Goal: Task Accomplishment & Management: Complete application form

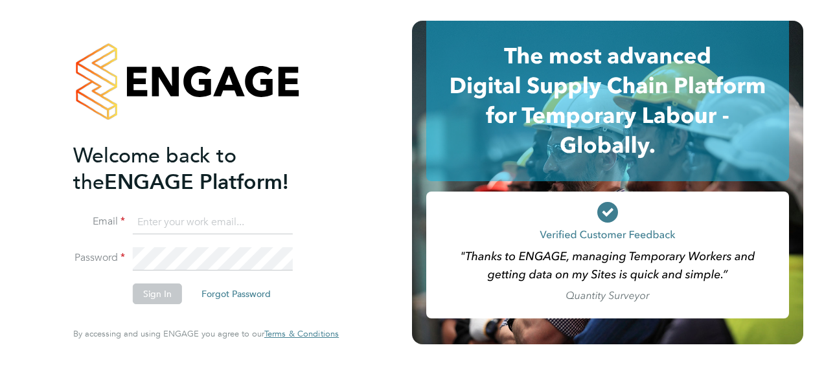
click at [190, 223] on input at bounding box center [213, 222] width 160 height 23
type input "ben.brown@hays.com"
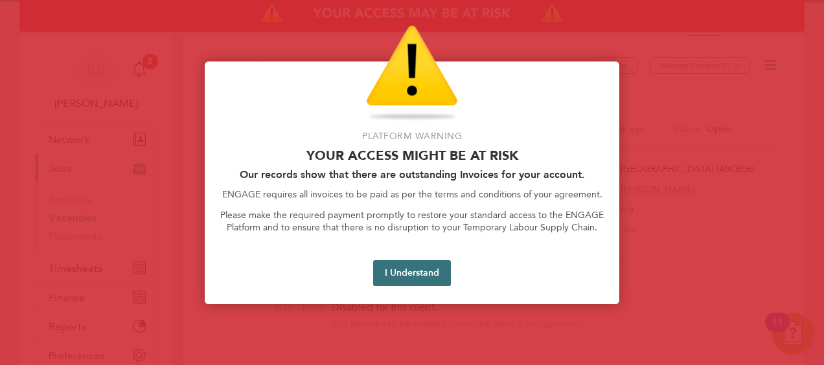
click at [417, 273] on button "I Understand" at bounding box center [412, 273] width 78 height 26
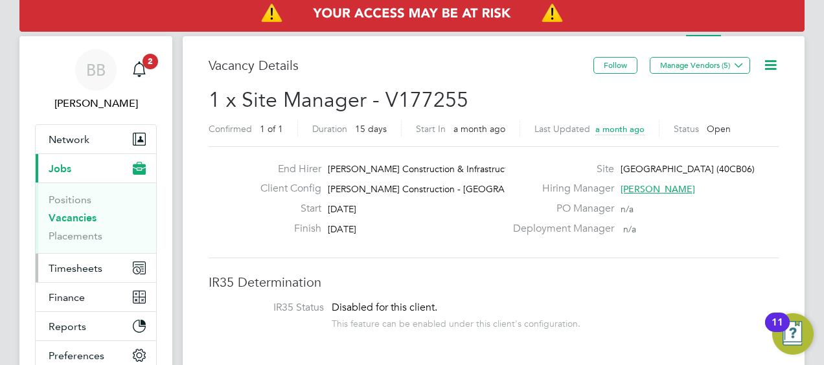
click at [84, 264] on span "Timesheets" at bounding box center [76, 268] width 54 height 12
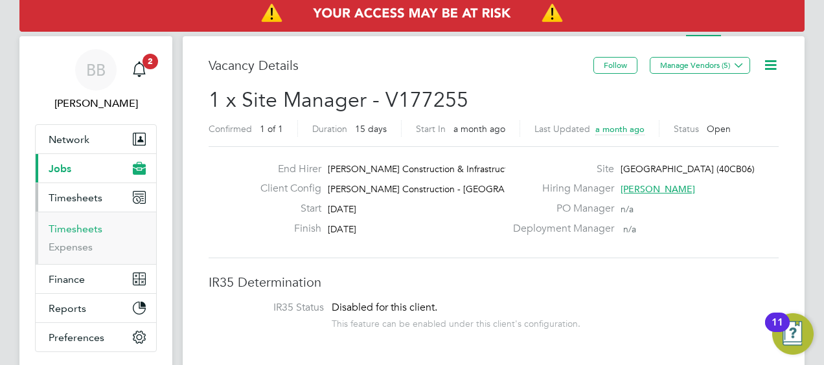
click at [82, 231] on link "Timesheets" at bounding box center [76, 229] width 54 height 12
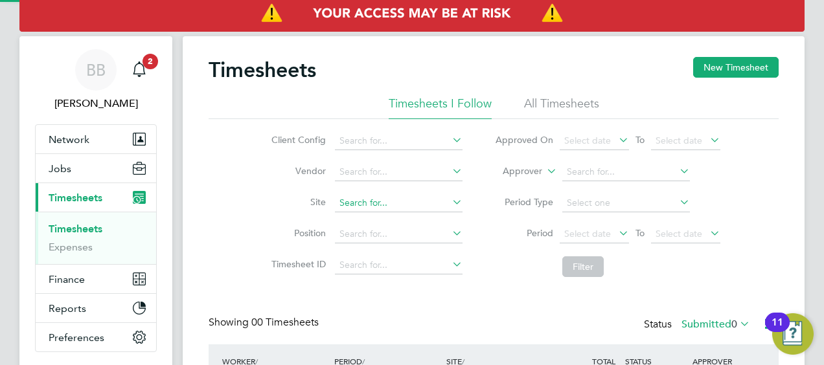
click at [372, 201] on input at bounding box center [399, 203] width 128 height 18
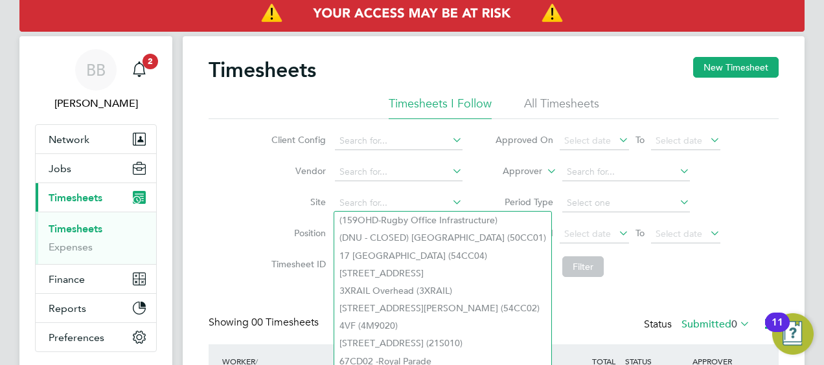
click at [539, 101] on li "All Timesheets" at bounding box center [561, 107] width 75 height 23
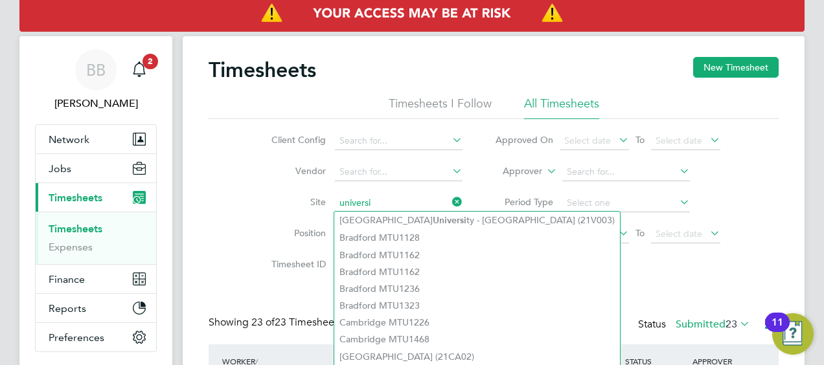
click at [380, 196] on input "universi" at bounding box center [399, 203] width 128 height 18
click at [381, 203] on input "universi" at bounding box center [399, 203] width 128 height 18
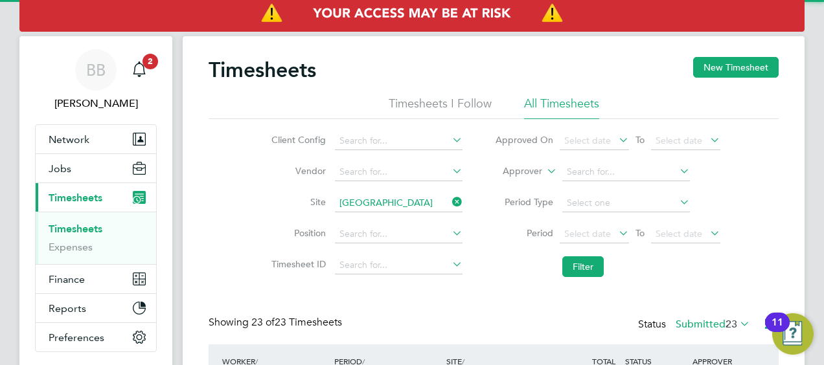
click at [398, 224] on b "[GEOGRAPHIC_DATA]" at bounding box center [444, 220] width 95 height 11
type input "[GEOGRAPHIC_DATA] (40CC04)"
click at [583, 264] on button "Filter" at bounding box center [582, 266] width 41 height 21
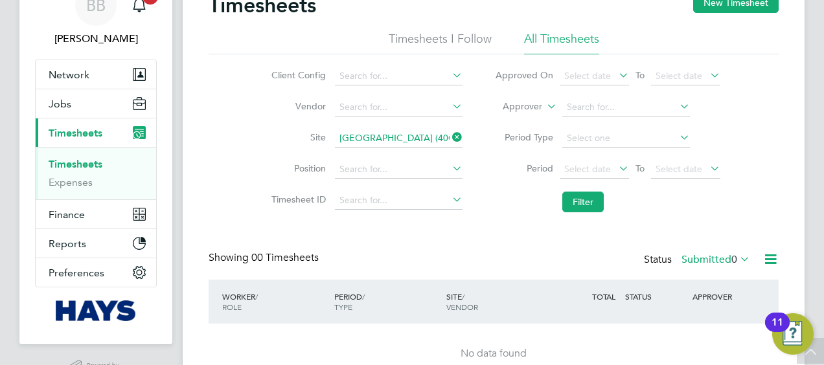
click at [727, 256] on label "Submitted 0" at bounding box center [715, 259] width 69 height 13
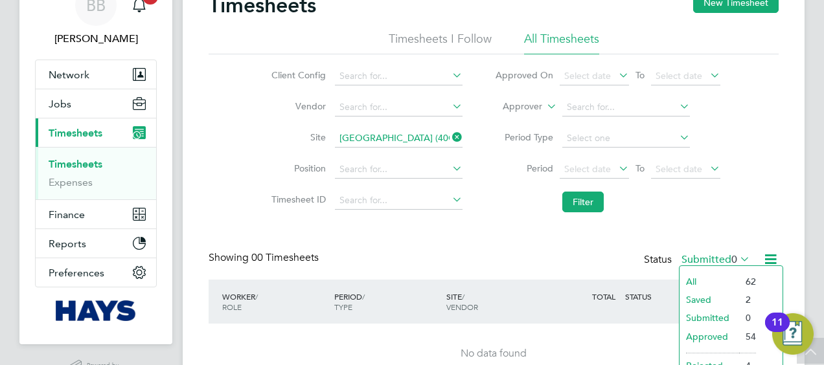
click at [717, 276] on li "All" at bounding box center [709, 282] width 60 height 18
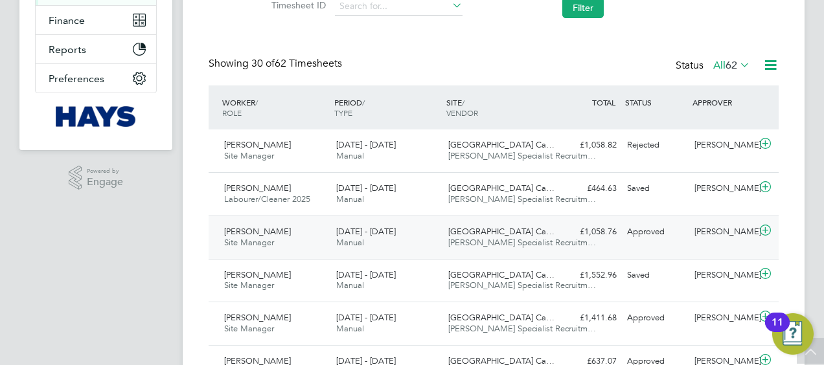
click at [389, 234] on span "[DATE] - [DATE]" at bounding box center [366, 231] width 60 height 11
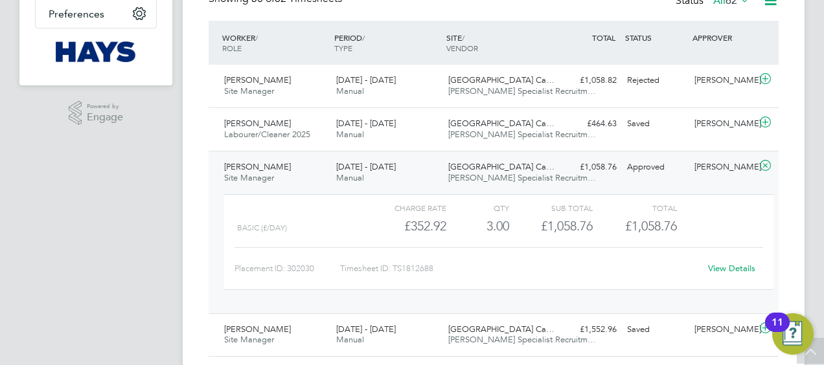
click at [723, 267] on link "View Details" at bounding box center [731, 268] width 47 height 11
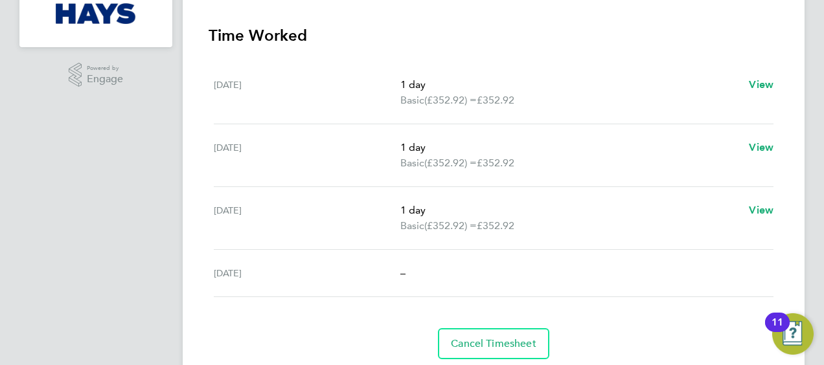
scroll to position [82, 0]
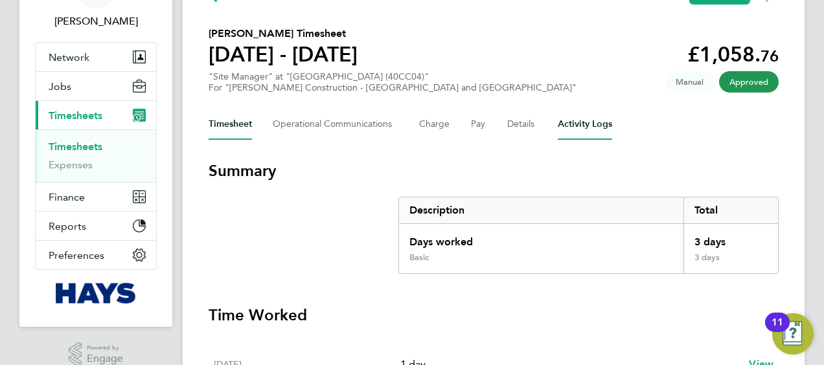
click at [598, 128] on Logs-tab "Activity Logs" at bounding box center [585, 124] width 54 height 31
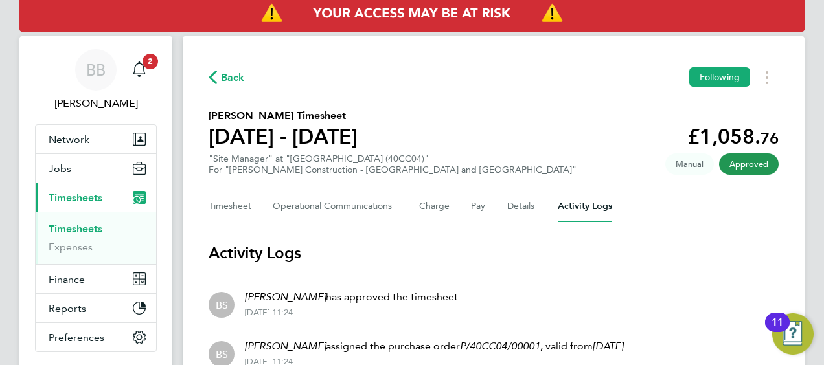
click at [474, 237] on div "Back Following Michael Pitts's Timesheet 23 - 29 Aug 2025 £1,058. 76 "Site Mana…" at bounding box center [494, 271] width 622 height 471
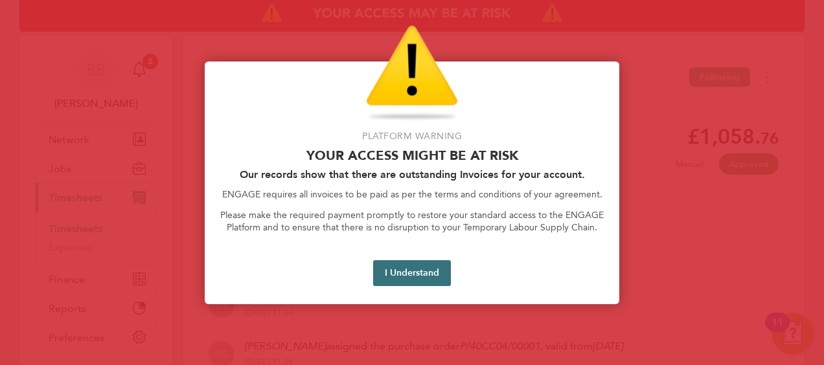
click at [383, 284] on button "I Understand" at bounding box center [412, 273] width 78 height 26
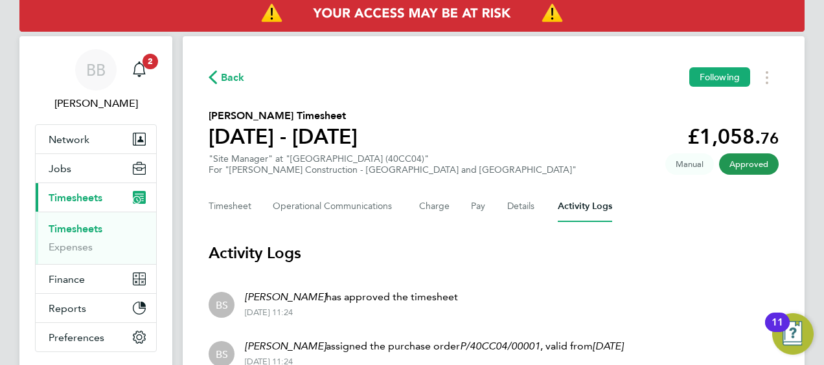
click at [224, 78] on span "Back" at bounding box center [233, 78] width 24 height 16
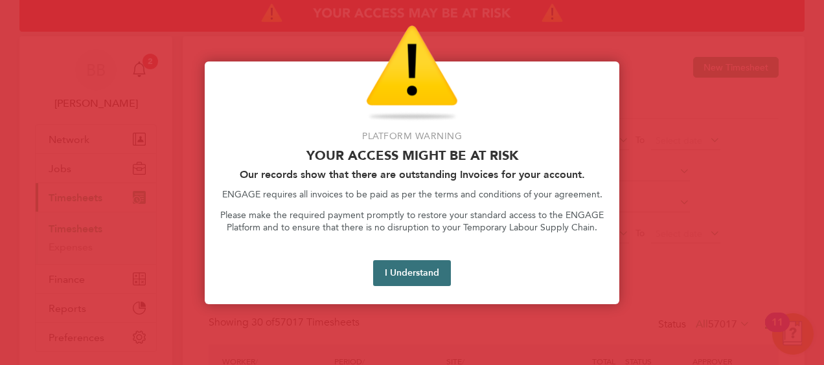
click at [403, 268] on button "I Understand" at bounding box center [412, 273] width 78 height 26
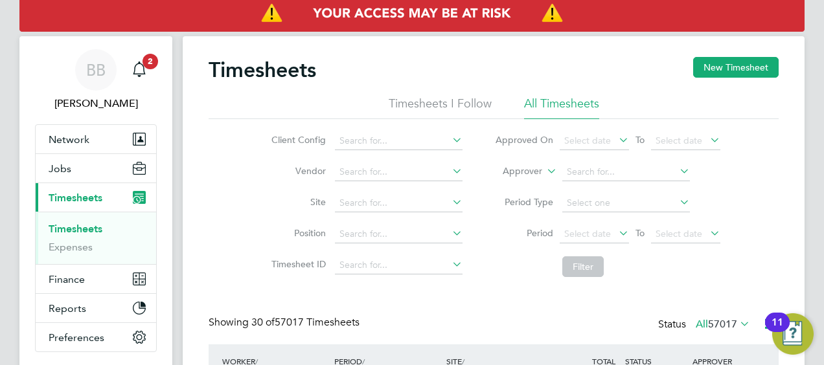
click at [88, 227] on link "Timesheets" at bounding box center [76, 229] width 54 height 12
click at [725, 70] on button "New Timesheet" at bounding box center [735, 67] width 85 height 21
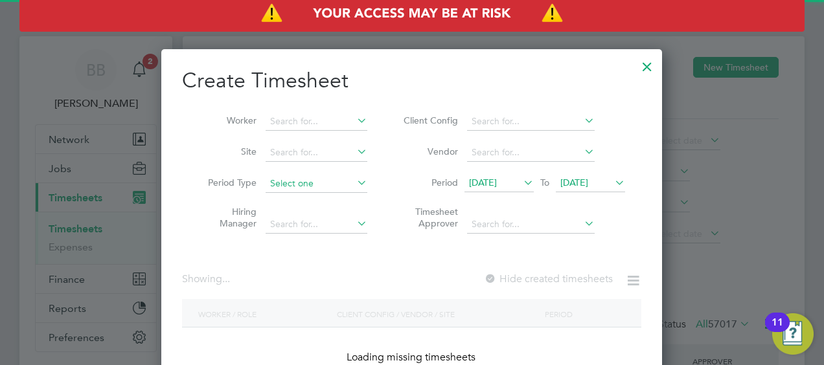
scroll to position [2562, 501]
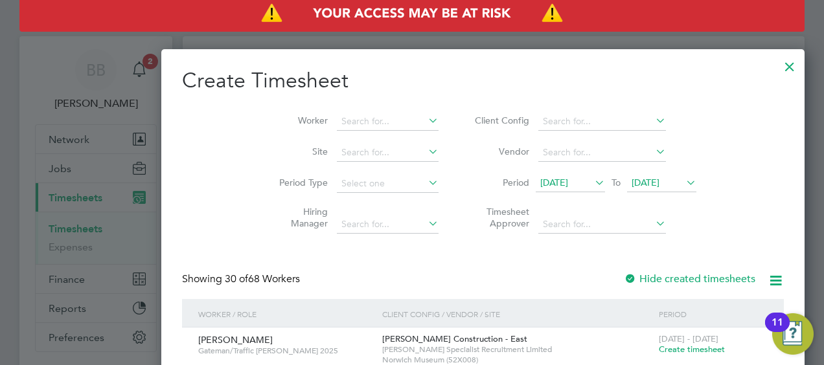
click at [301, 109] on li "Worker" at bounding box center [353, 121] width 201 height 31
click at [337, 125] on input at bounding box center [388, 122] width 102 height 18
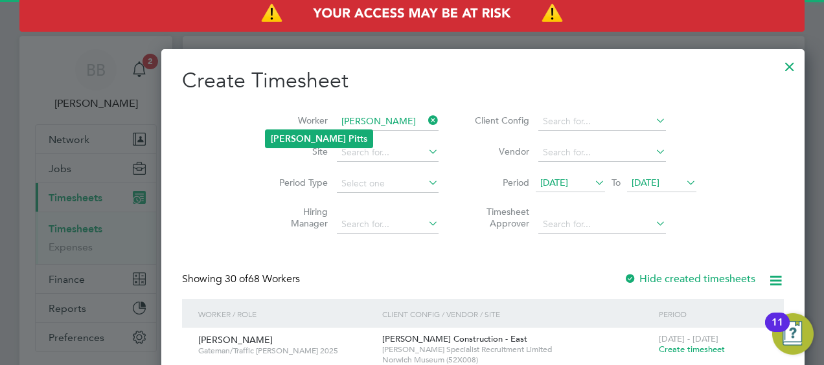
click at [307, 138] on li "Craig Pi tts" at bounding box center [318, 138] width 107 height 17
type input "[PERSON_NAME]"
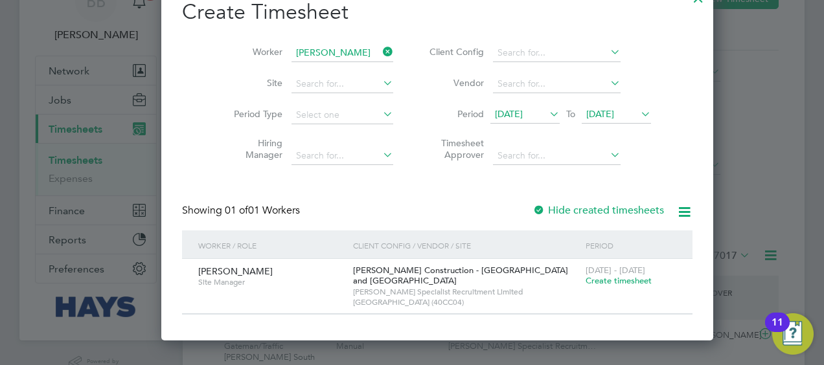
scroll to position [130, 0]
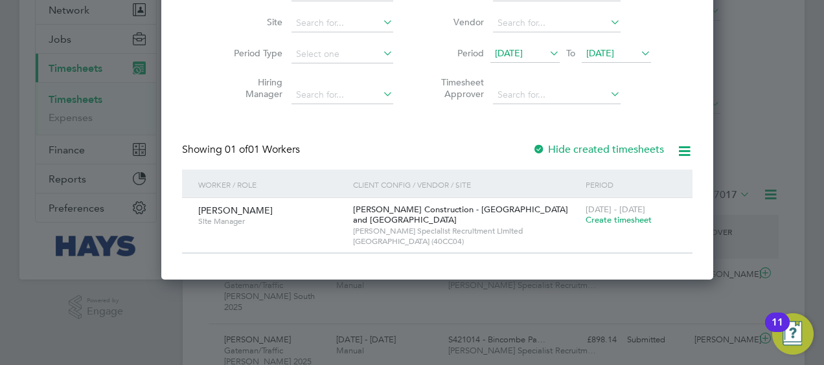
click at [585, 218] on span "Create timesheet" at bounding box center [618, 219] width 66 height 11
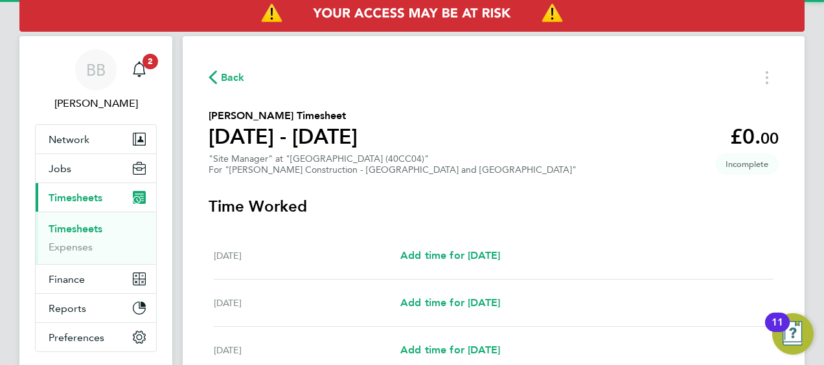
scroll to position [259, 0]
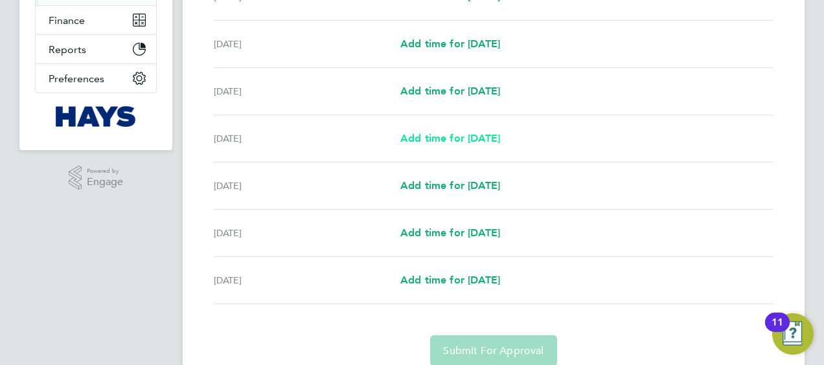
click at [426, 133] on span "Add time for Tue 26 Aug" at bounding box center [450, 138] width 100 height 12
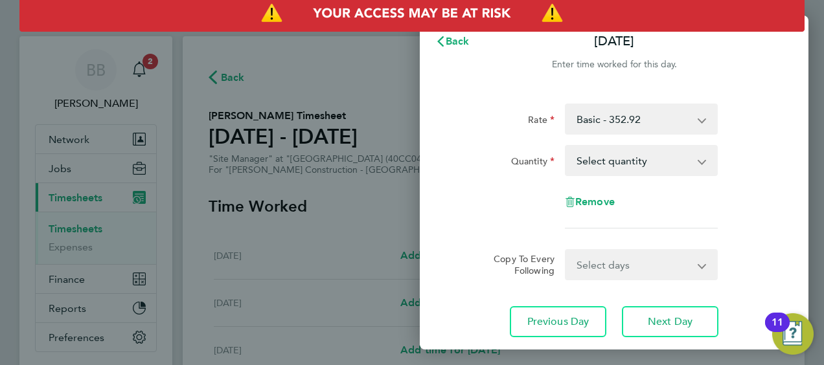
click at [703, 161] on app-icon-cross-button at bounding box center [709, 160] width 16 height 28
click at [705, 163] on app-icon-cross-button at bounding box center [709, 160] width 16 height 28
click at [643, 163] on select "Select quantity 0.5 1" at bounding box center [633, 160] width 135 height 28
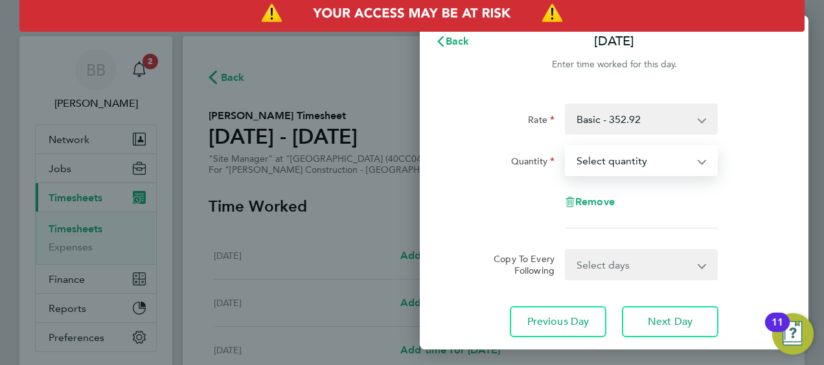
select select "1"
click at [566, 146] on select "Select quantity 0.5 1" at bounding box center [633, 160] width 135 height 28
click at [662, 259] on select "Select days Day Wednesday Thursday Friday" at bounding box center [634, 265] width 136 height 28
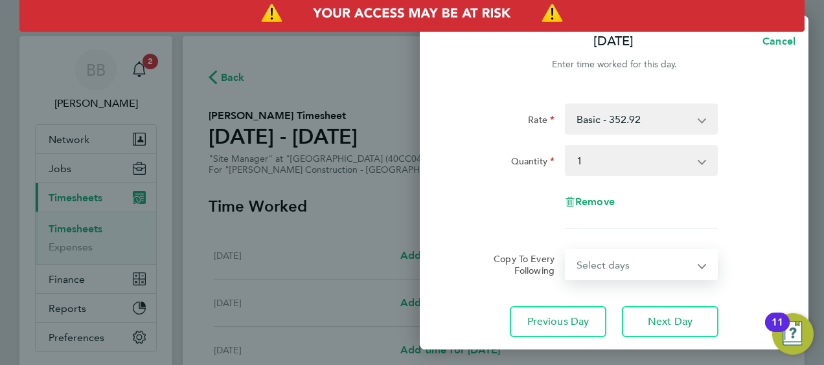
select select "FRI"
click at [566, 251] on select "Select days Day Wednesday Thursday Friday" at bounding box center [634, 265] width 136 height 28
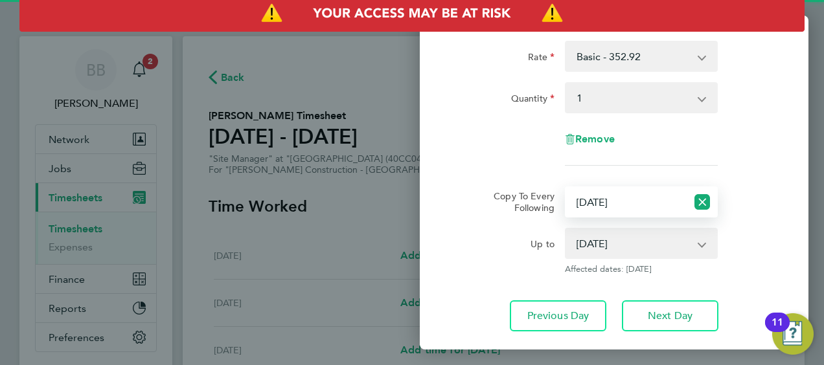
scroll to position [142, 0]
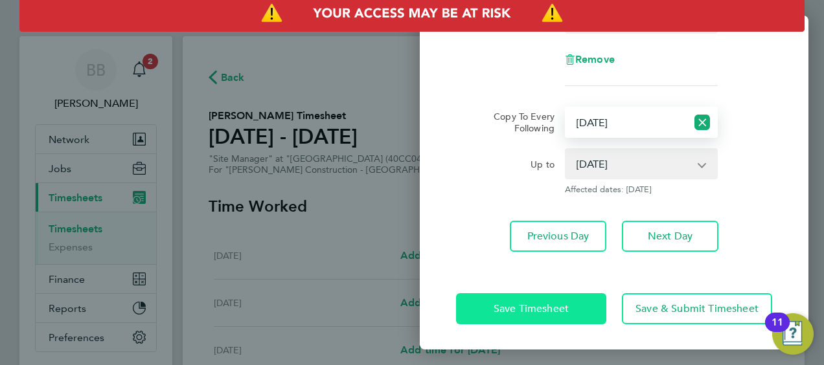
click at [532, 300] on button "Save Timesheet" at bounding box center [531, 308] width 150 height 31
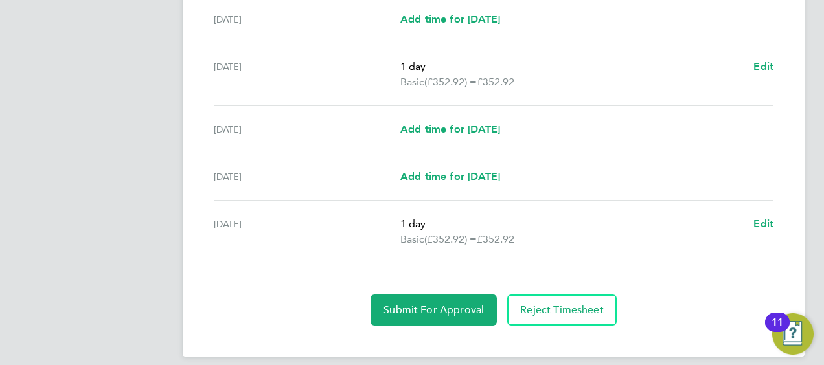
scroll to position [532, 0]
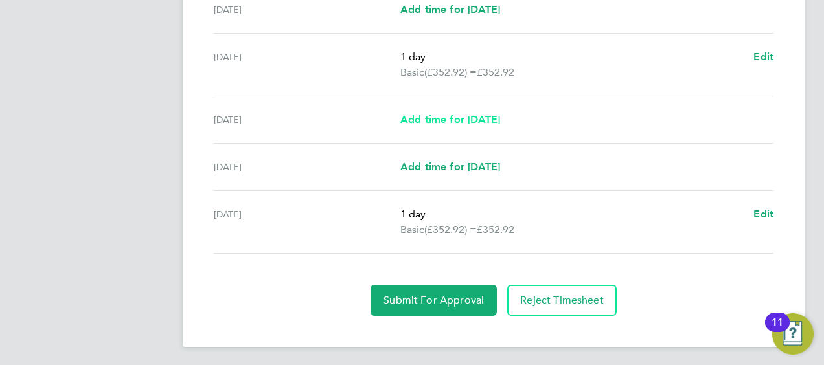
click at [460, 117] on span "Add time for Wed 27 Aug" at bounding box center [450, 119] width 100 height 12
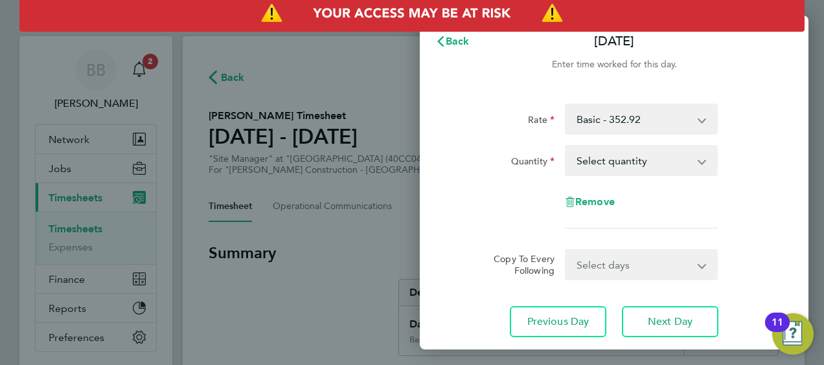
click at [653, 163] on select "Select quantity 0.5 1" at bounding box center [633, 160] width 135 height 28
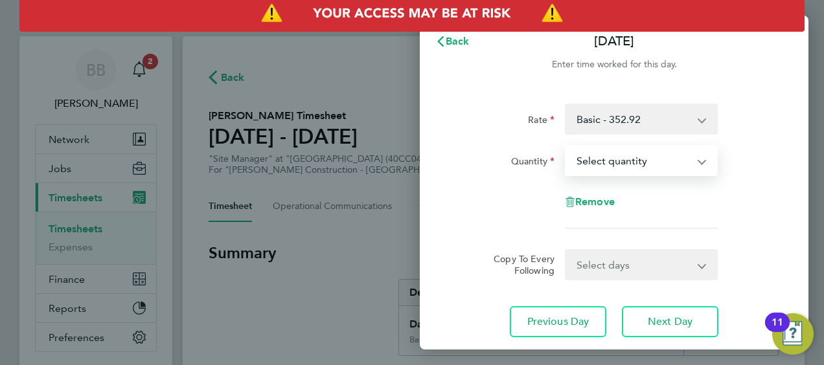
select select "1"
click at [566, 146] on select "Select quantity 0.5 1" at bounding box center [633, 160] width 135 height 28
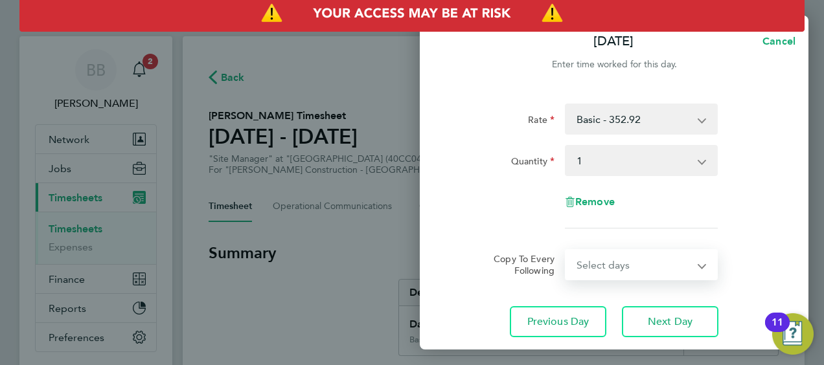
click at [608, 260] on select "Select days Day Thursday Friday" at bounding box center [634, 265] width 136 height 28
select select "THU"
click at [566, 251] on select "Select days Day Thursday Friday" at bounding box center [634, 265] width 136 height 28
select select "2025-08-29"
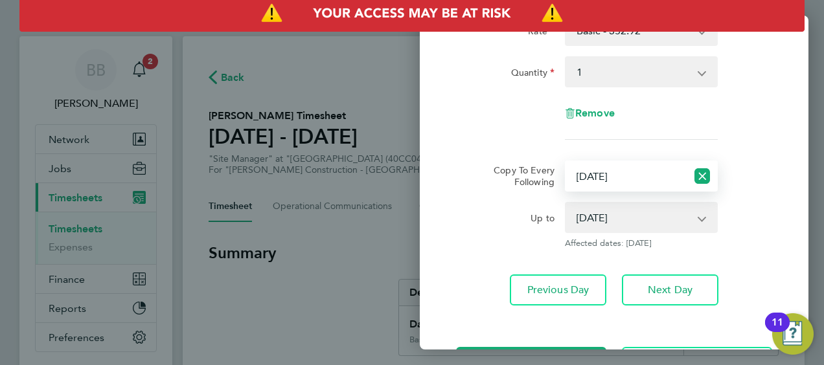
scroll to position [142, 0]
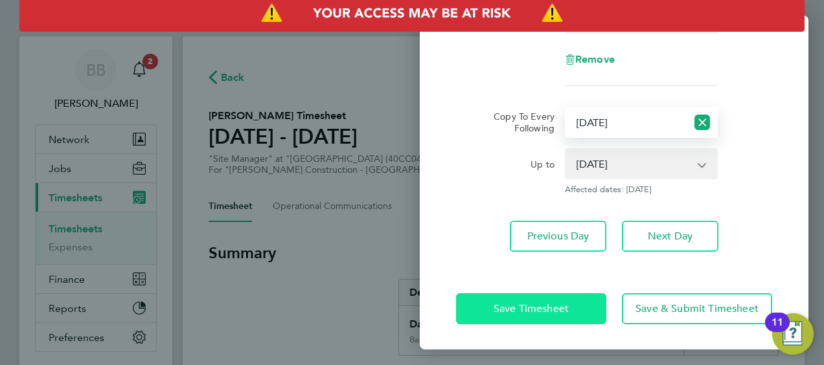
click at [548, 310] on span "Save Timesheet" at bounding box center [530, 308] width 75 height 13
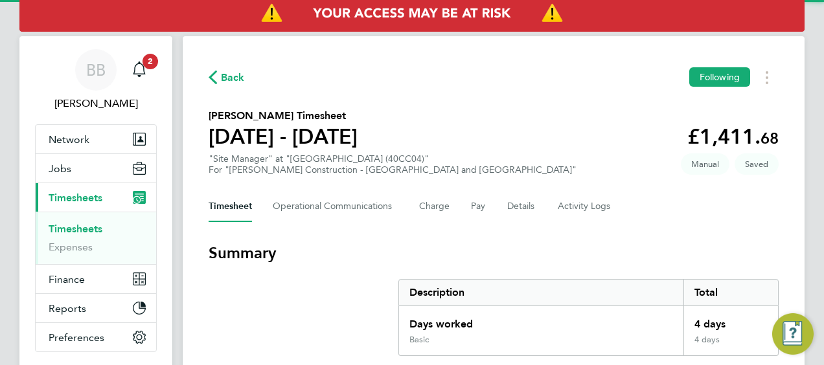
drag, startPoint x: 509, startPoint y: 227, endPoint x: 517, endPoint y: 201, distance: 26.4
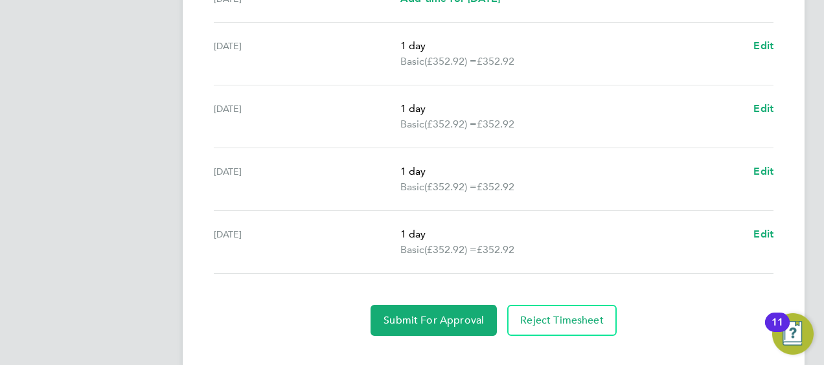
scroll to position [563, 0]
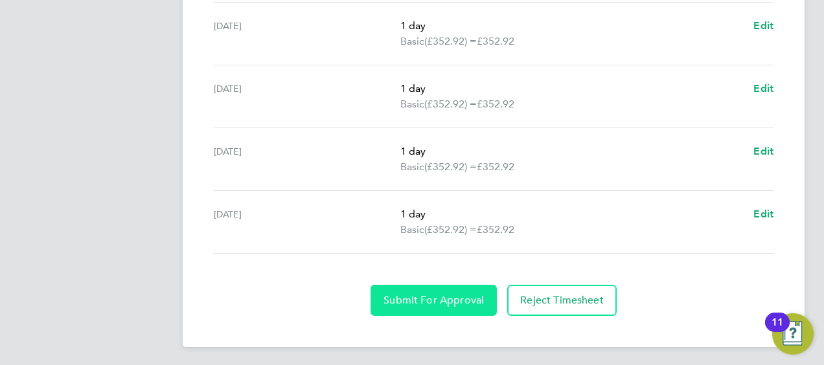
click at [462, 291] on button "Submit For Approval" at bounding box center [433, 300] width 126 height 31
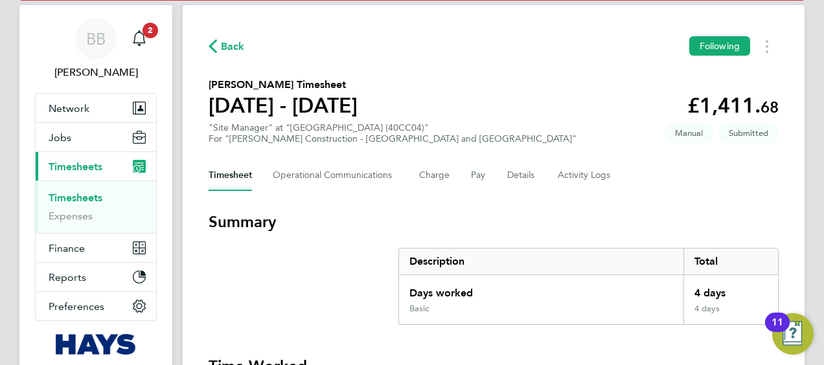
scroll to position [0, 0]
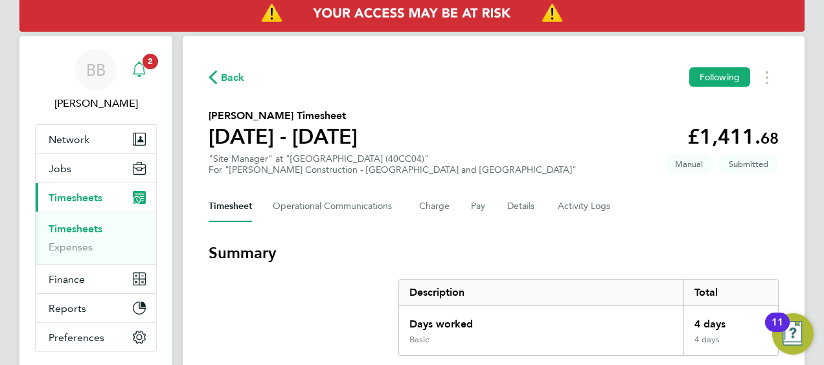
click at [142, 69] on icon "Main navigation" at bounding box center [139, 70] width 16 height 16
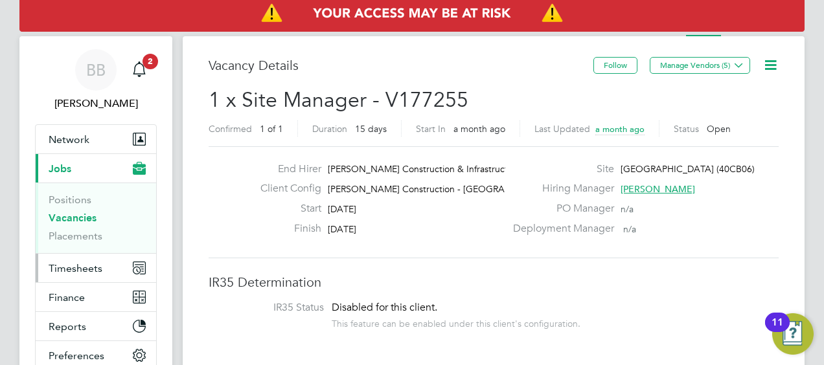
click at [82, 268] on span "Timesheets" at bounding box center [76, 268] width 54 height 12
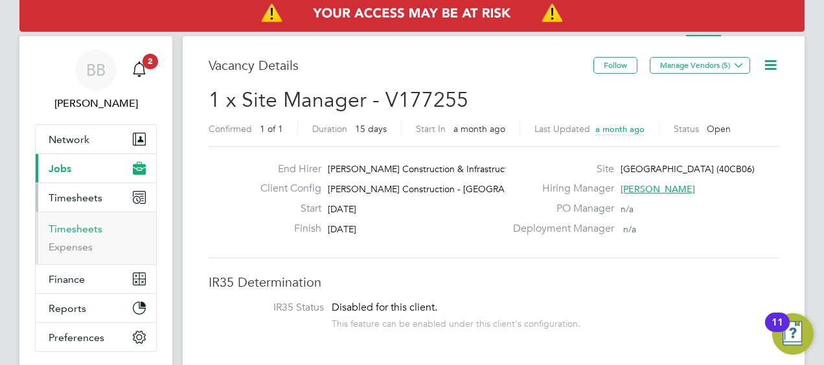
click at [67, 229] on link "Timesheets" at bounding box center [76, 229] width 54 height 12
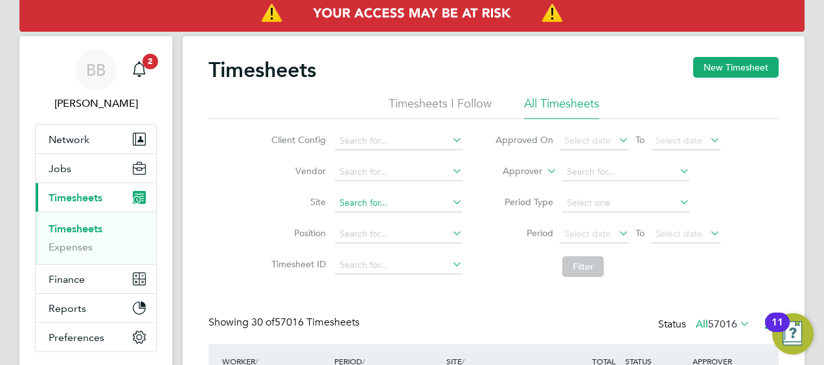
scroll to position [32, 112]
click at [379, 210] on input at bounding box center [399, 203] width 128 height 18
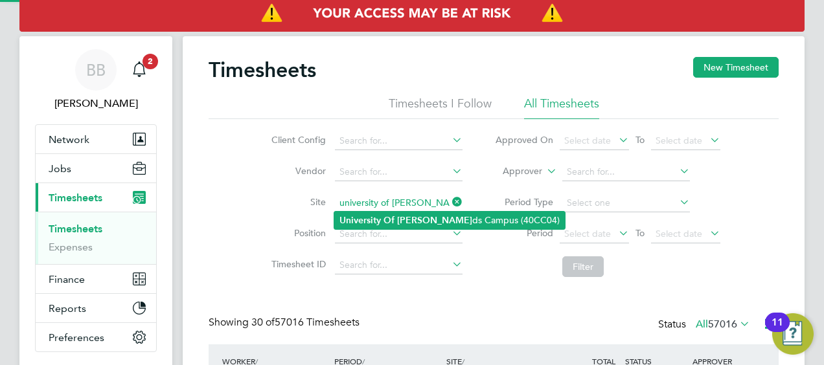
click at [398, 221] on b "Lee" at bounding box center [434, 220] width 75 height 11
type input "[GEOGRAPHIC_DATA] (40CC04)"
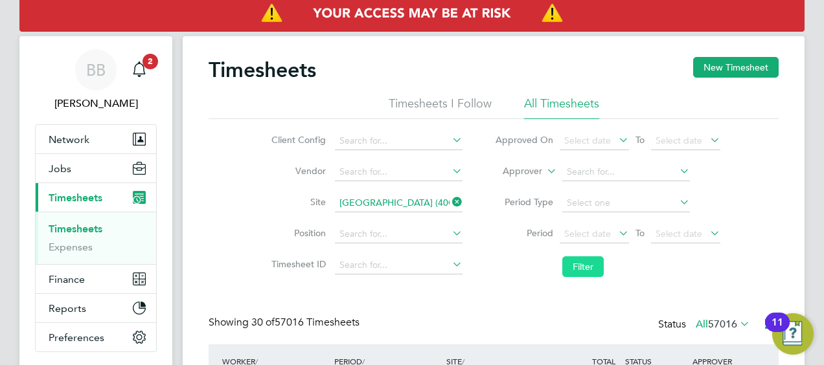
click at [585, 271] on button "Filter" at bounding box center [582, 266] width 41 height 21
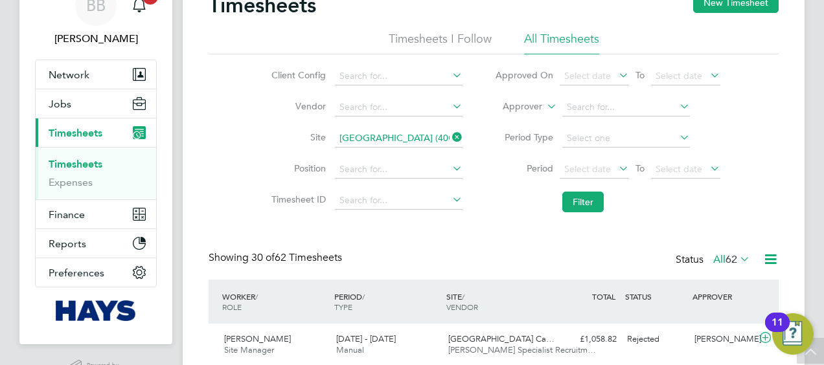
click at [730, 265] on div "Status All 62" at bounding box center [713, 260] width 77 height 18
click at [729, 260] on span "62" at bounding box center [731, 259] width 12 height 13
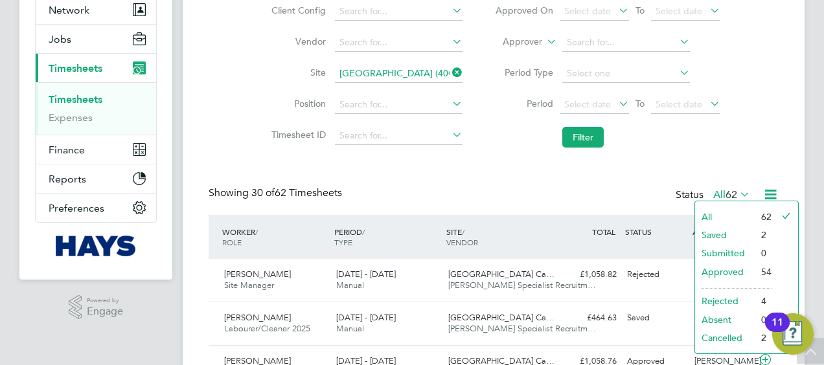
click at [712, 216] on li "All" at bounding box center [725, 217] width 60 height 18
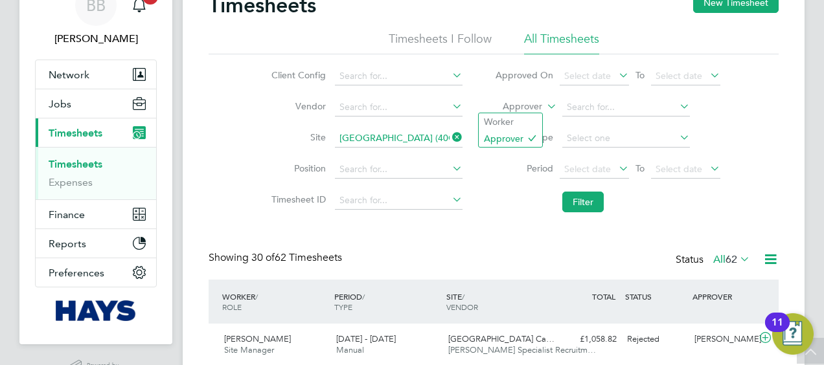
click at [544, 106] on icon at bounding box center [544, 103] width 0 height 12
click at [505, 123] on li "Worker" at bounding box center [510, 121] width 63 height 17
click at [576, 112] on input at bounding box center [626, 107] width 128 height 18
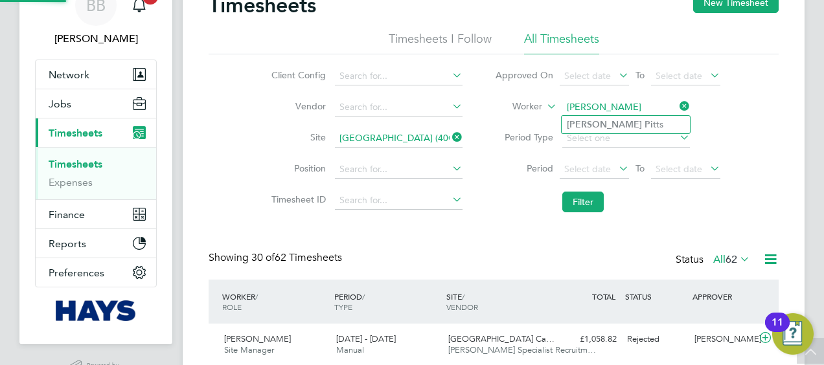
click at [607, 128] on li "Craig Pi tts" at bounding box center [625, 124] width 128 height 17
type input "[PERSON_NAME]"
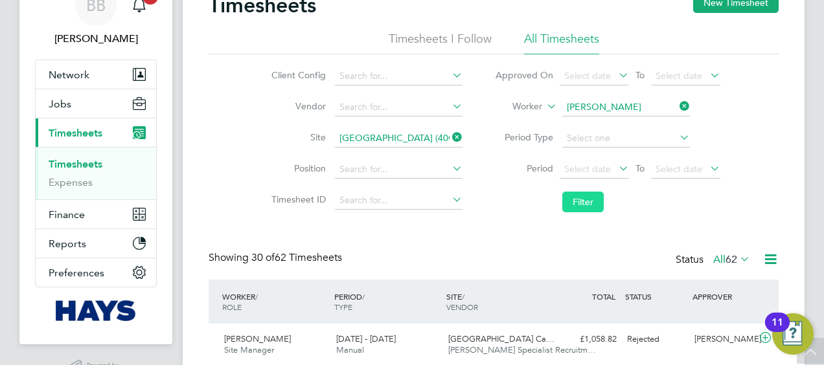
click at [593, 196] on button "Filter" at bounding box center [582, 202] width 41 height 21
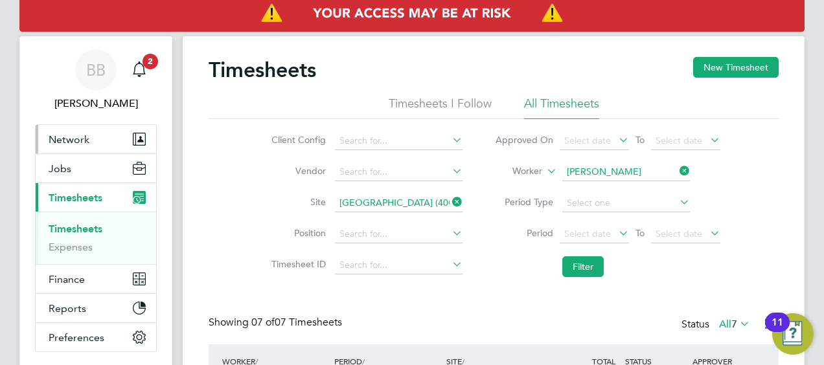
drag, startPoint x: 64, startPoint y: 142, endPoint x: 63, endPoint y: 135, distance: 7.8
click at [64, 142] on span "Network" at bounding box center [69, 139] width 41 height 12
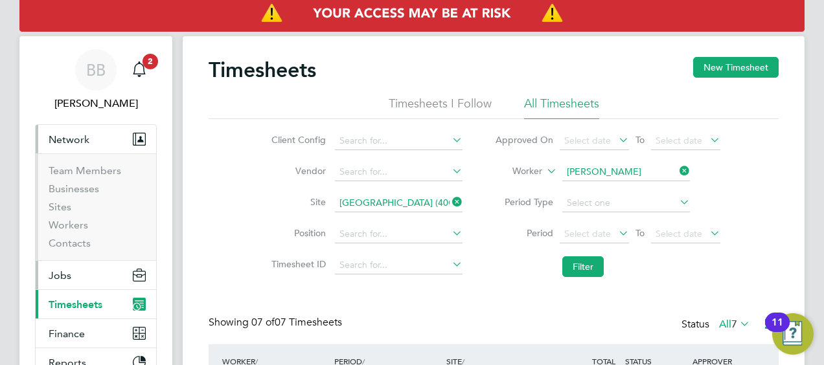
click at [71, 277] on button "Jobs" at bounding box center [96, 275] width 120 height 28
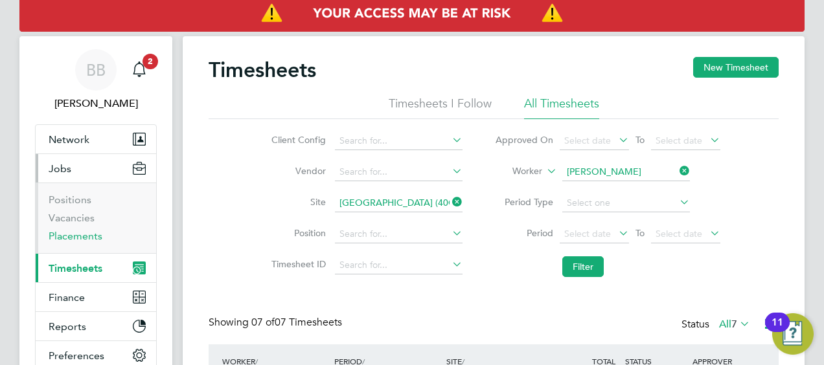
click at [69, 235] on link "Placements" at bounding box center [76, 236] width 54 height 12
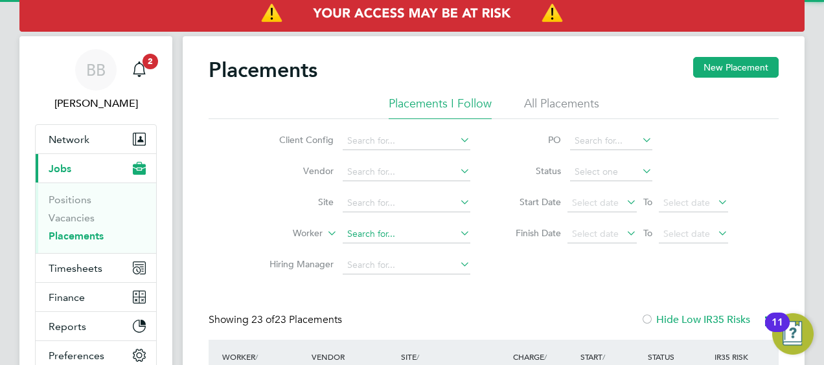
drag, startPoint x: 365, startPoint y: 228, endPoint x: 372, endPoint y: 235, distance: 9.6
click at [365, 228] on input at bounding box center [407, 234] width 128 height 18
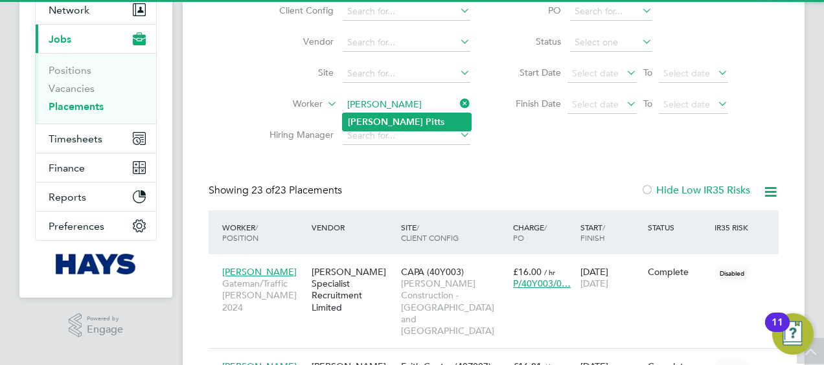
click at [398, 119] on li "Craig Pitt s" at bounding box center [407, 121] width 128 height 17
type input "[PERSON_NAME]"
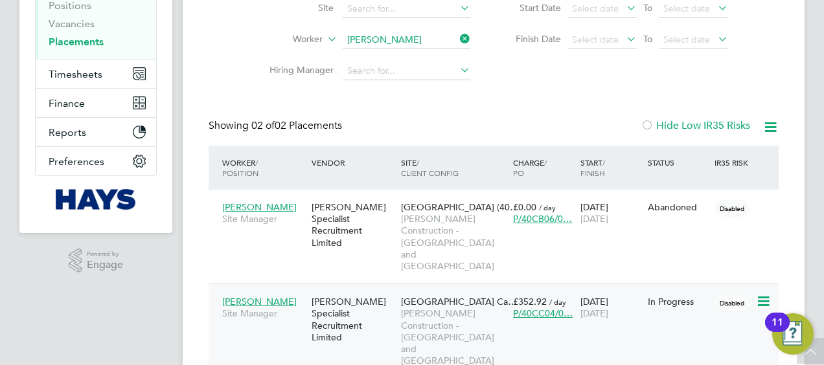
click at [438, 308] on span "[PERSON_NAME] Construction - [GEOGRAPHIC_DATA] and [GEOGRAPHIC_DATA]" at bounding box center [454, 337] width 106 height 59
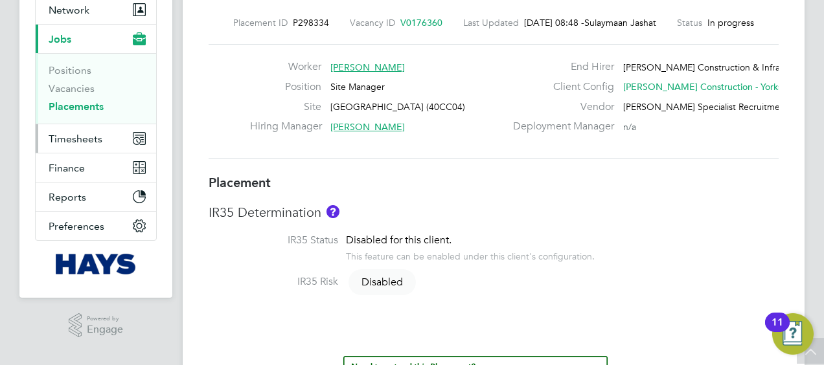
click at [77, 136] on span "Timesheets" at bounding box center [76, 139] width 54 height 12
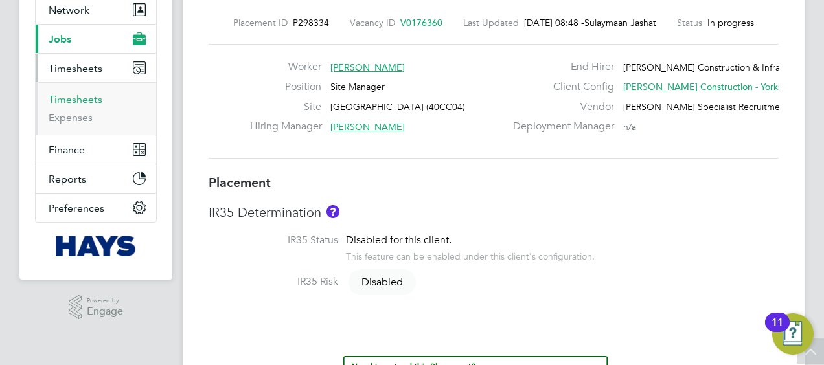
click at [69, 102] on link "Timesheets" at bounding box center [76, 99] width 54 height 12
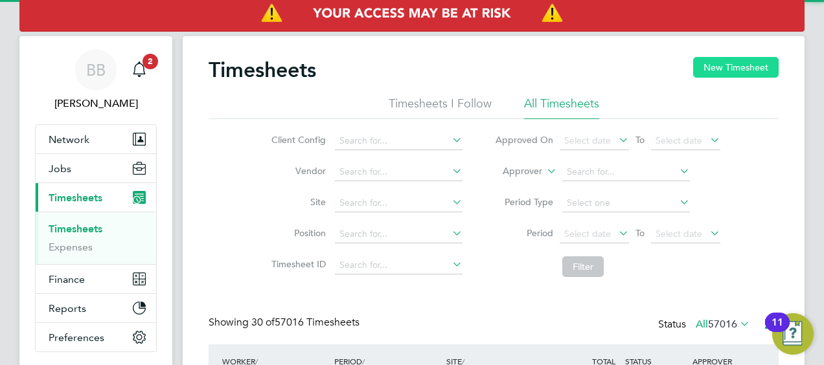
click at [738, 70] on button "New Timesheet" at bounding box center [735, 67] width 85 height 21
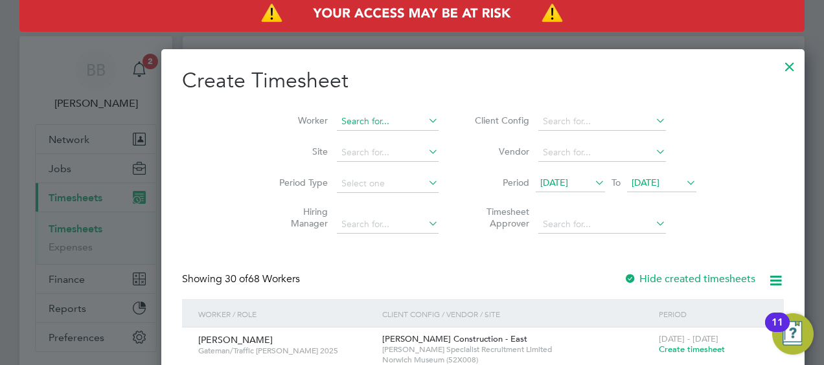
click at [337, 117] on input at bounding box center [388, 122] width 102 height 18
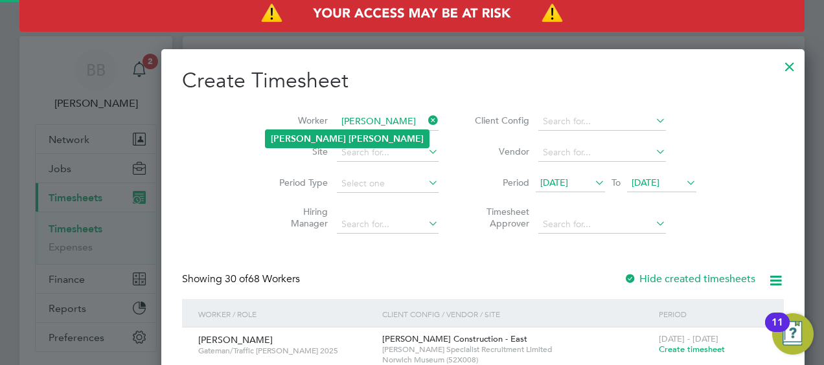
click at [289, 137] on b "Craig" at bounding box center [308, 138] width 75 height 11
type input "Craig Pitts"
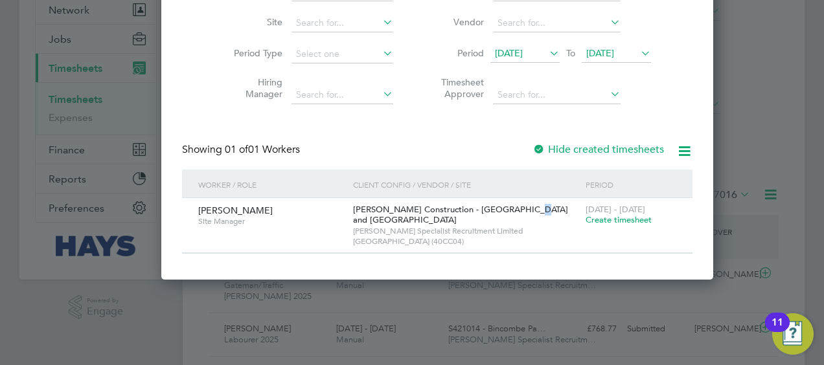
drag, startPoint x: 497, startPoint y: 209, endPoint x: 425, endPoint y: 204, distance: 72.7
click at [488, 210] on span "Morgan Sindall Construction - Yorkshire and North East" at bounding box center [460, 215] width 215 height 22
click at [425, 204] on span "Morgan Sindall Construction - Yorkshire and North East" at bounding box center [460, 215] width 215 height 22
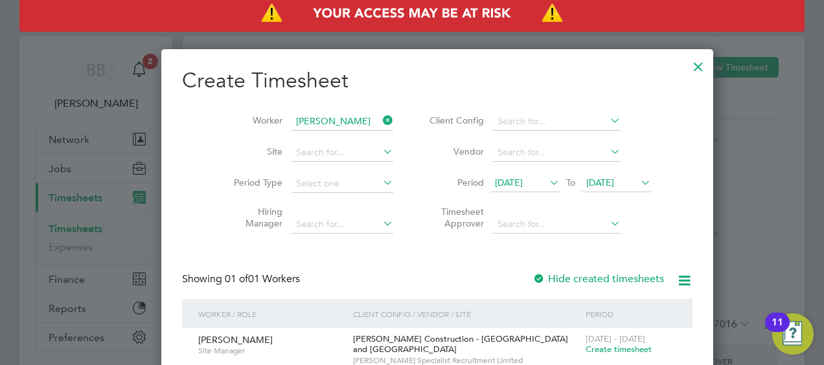
click at [686, 65] on div at bounding box center [697, 63] width 23 height 23
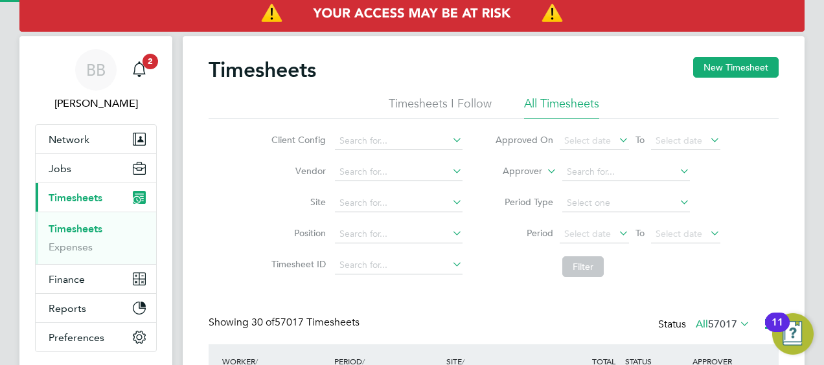
scroll to position [32, 112]
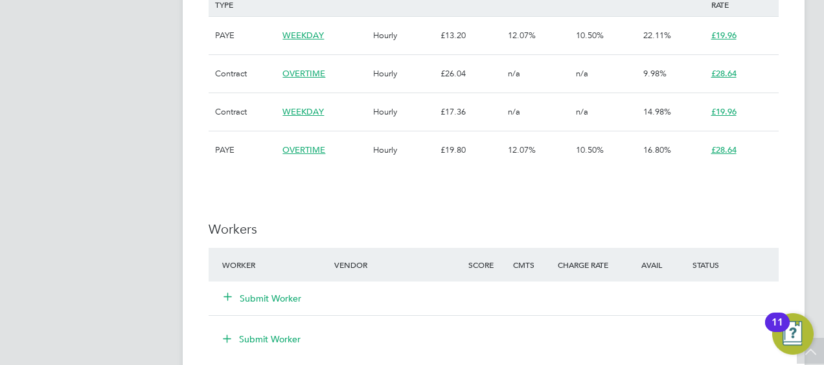
scroll to position [907, 0]
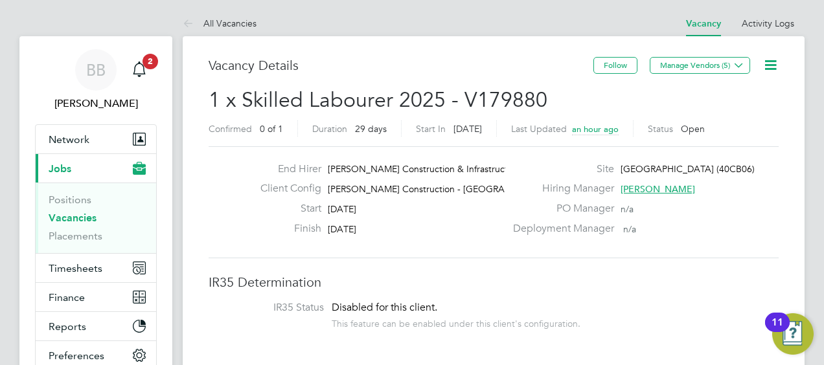
click at [427, 171] on span "[PERSON_NAME] Construction & Infrastruct…" at bounding box center [422, 169] width 189 height 12
